Goal: Information Seeking & Learning: Find specific fact

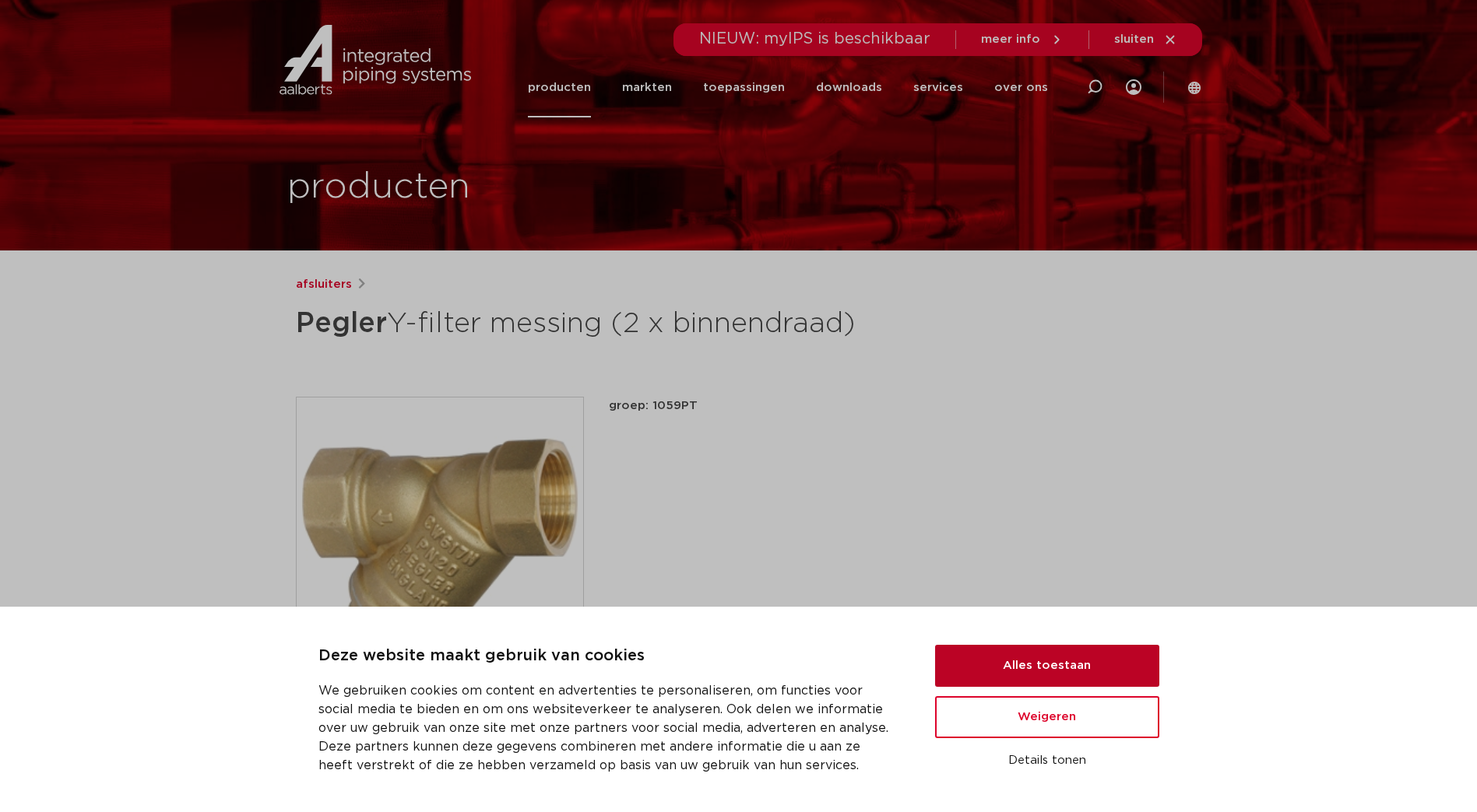
click at [1117, 665] on button "Alles toestaan" at bounding box center [1046, 666] width 224 height 42
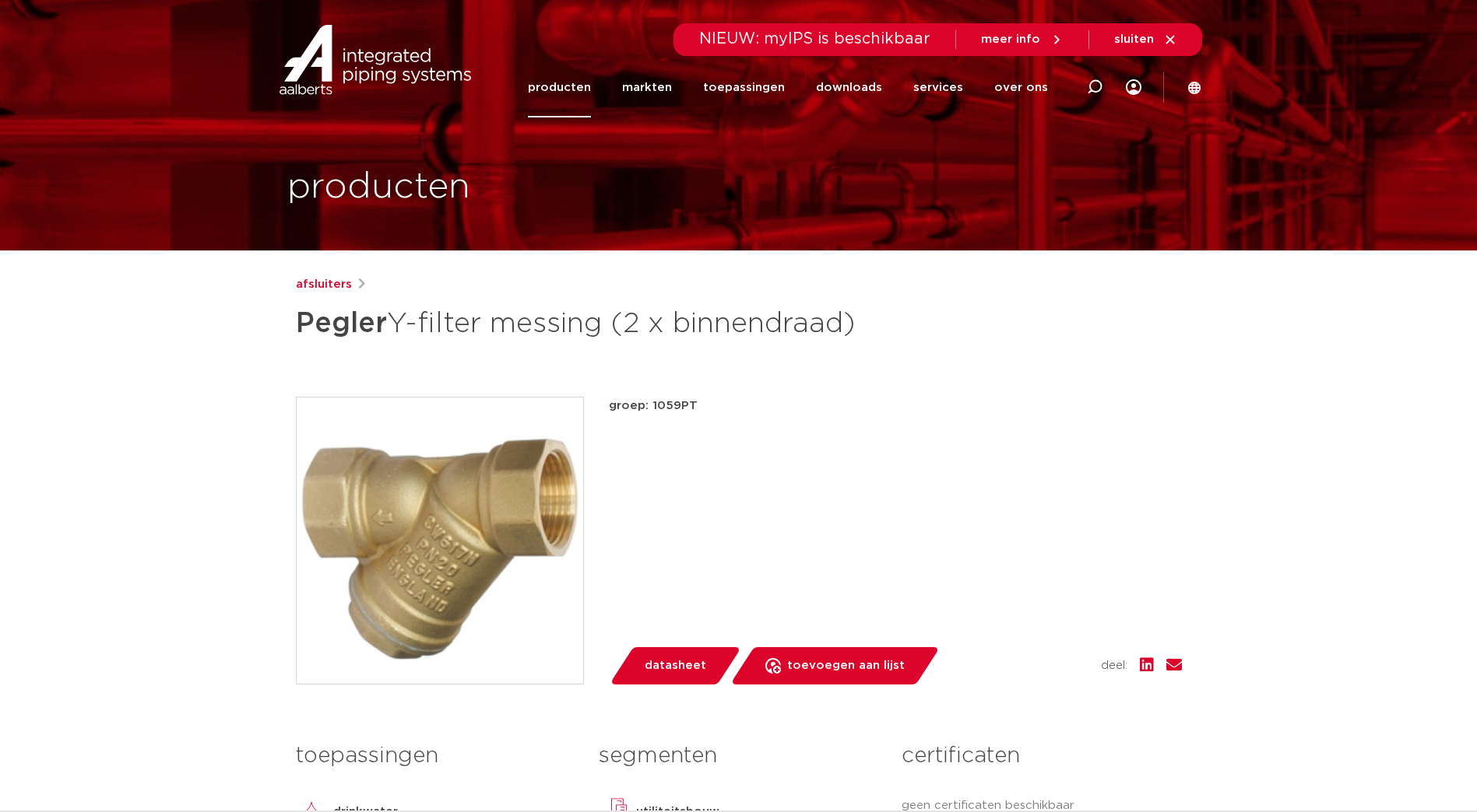
click at [668, 665] on span "datasheet" at bounding box center [674, 666] width 61 height 25
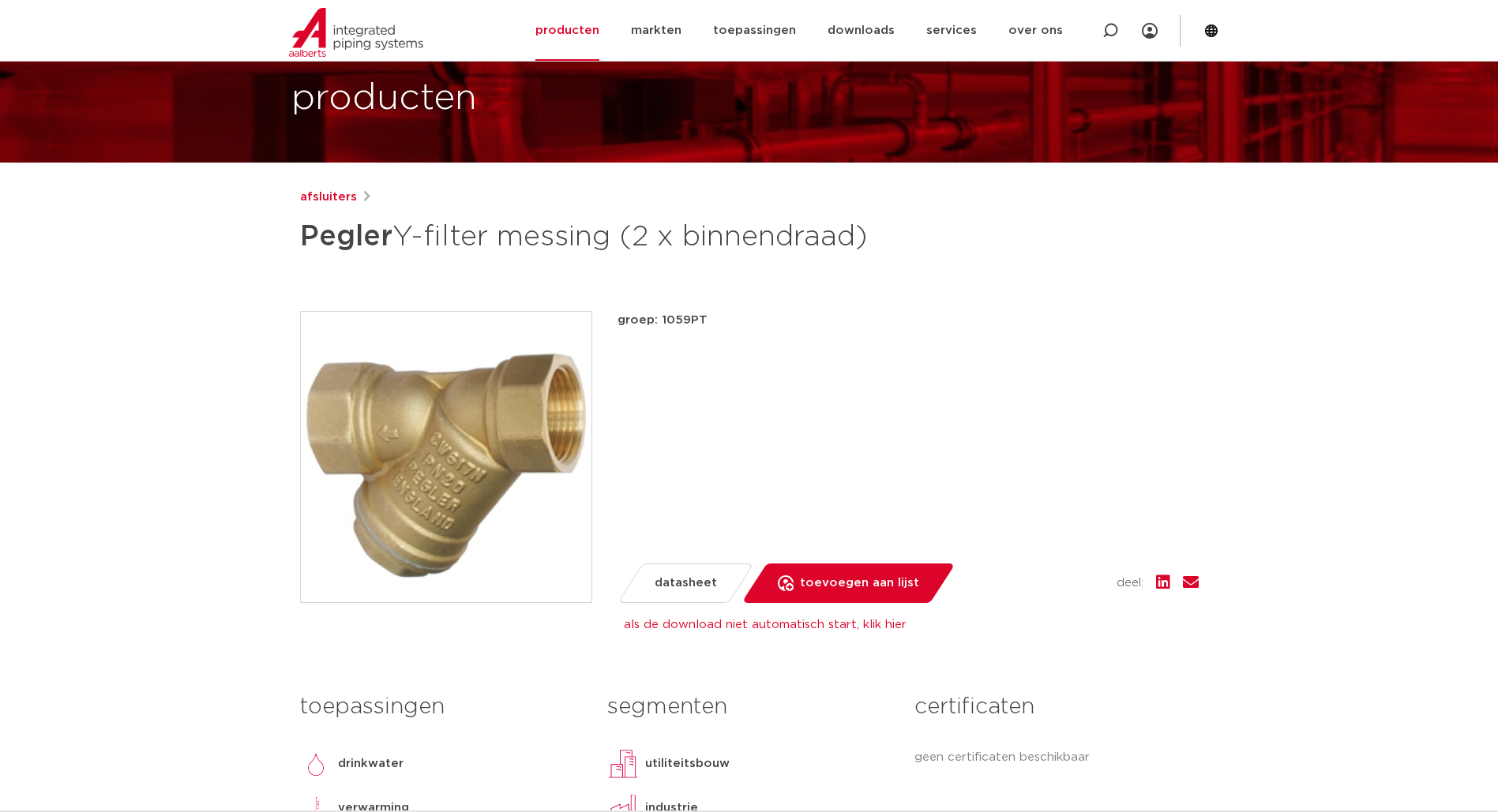
scroll to position [316, 0]
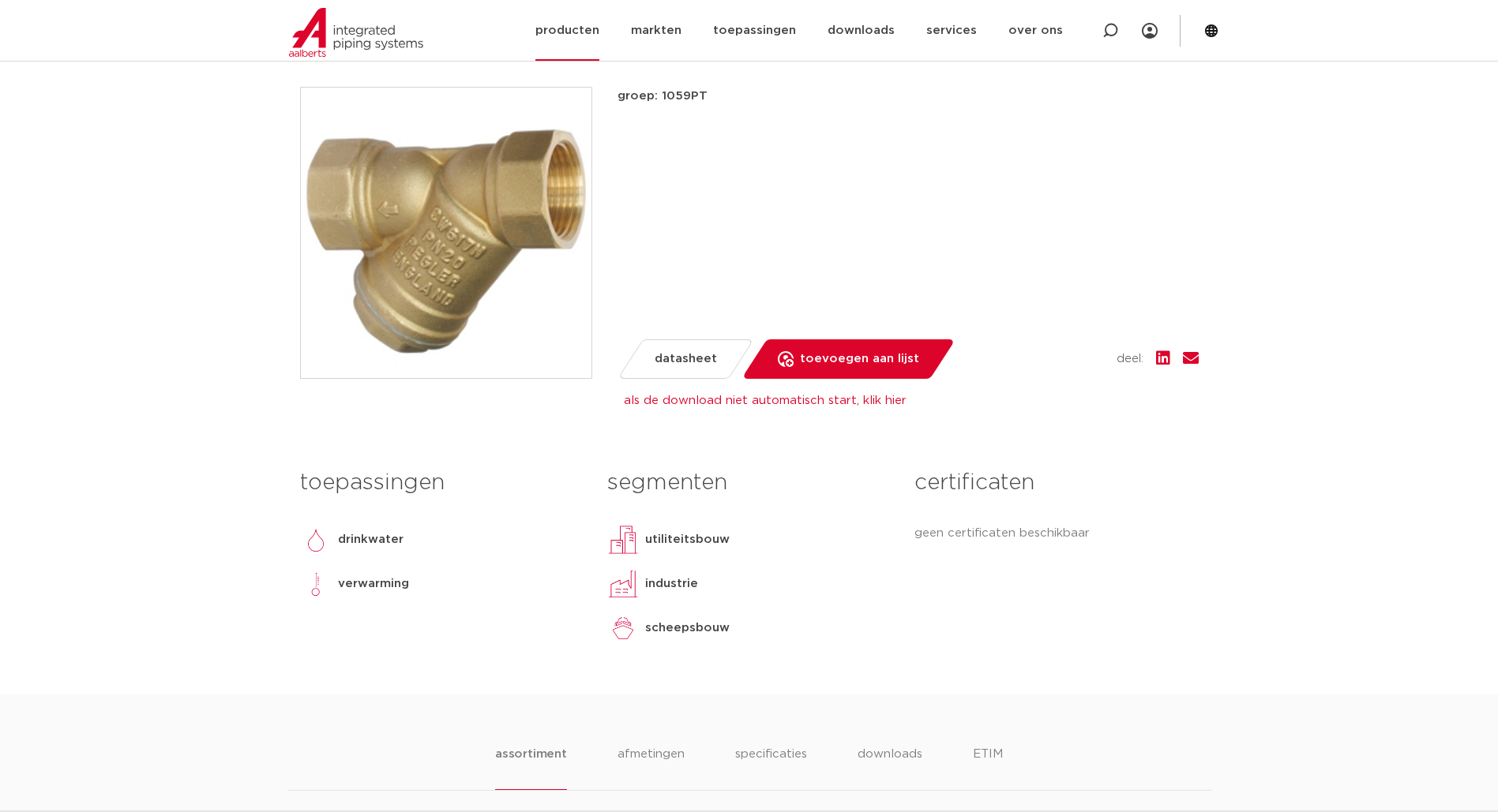
click at [576, 26] on link "producten" at bounding box center [567, 30] width 64 height 60
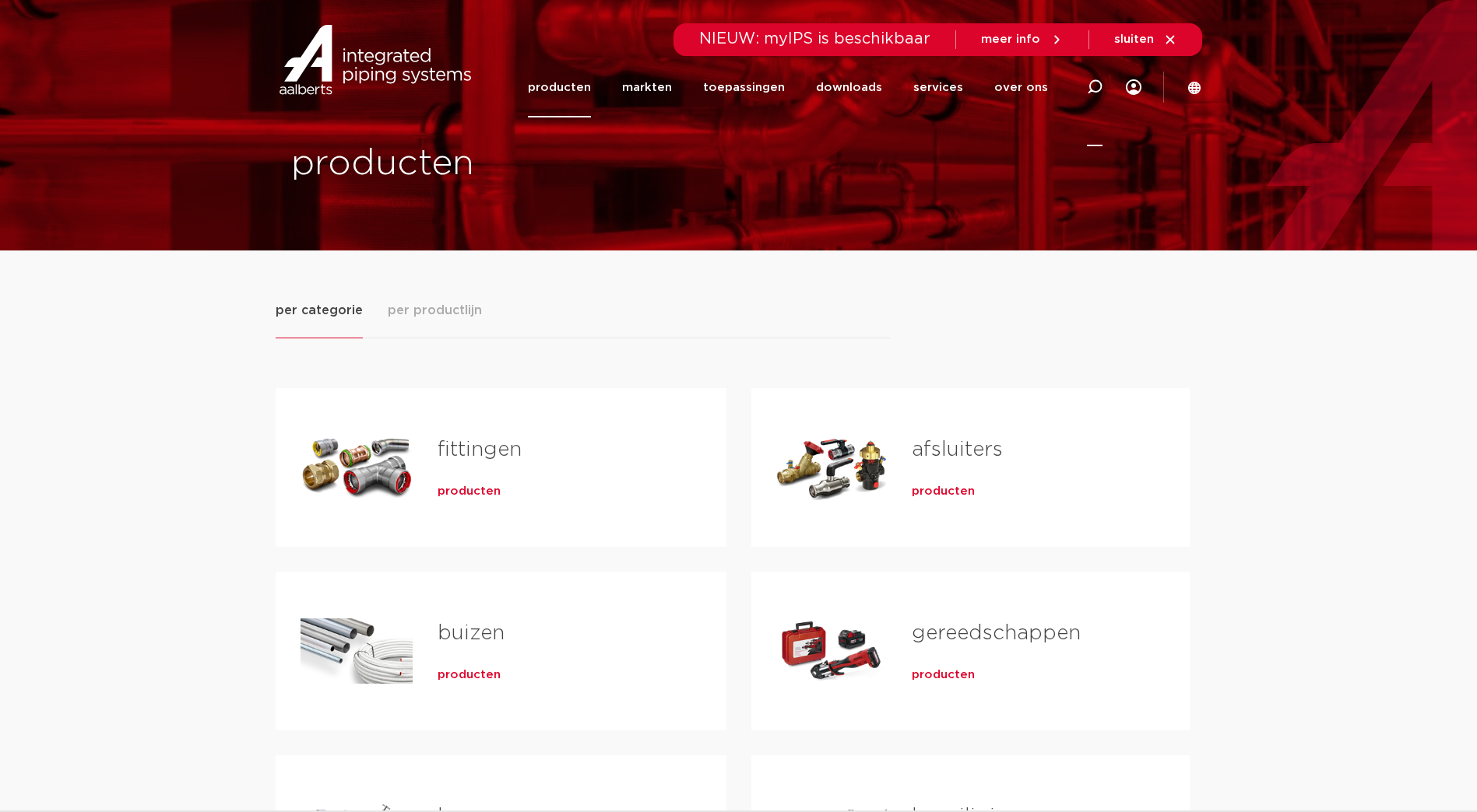
click at [1094, 89] on icon at bounding box center [1094, 86] width 15 height 15
type input "y-filter"
click button "Zoeken" at bounding box center [0, 0] width 0 height 0
